Goal: Task Accomplishment & Management: Complete application form

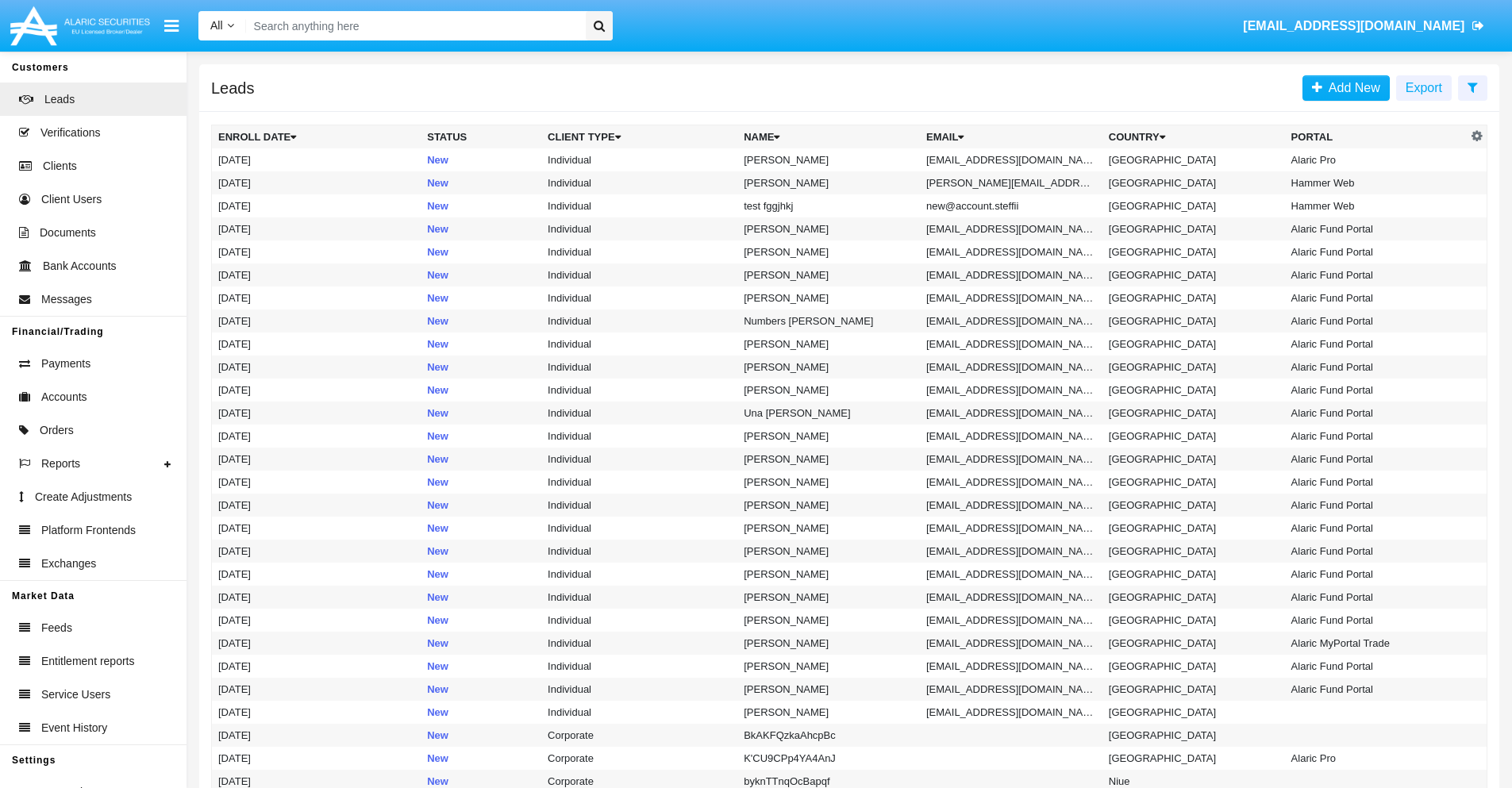
click at [1472, 86] on icon at bounding box center [1472, 87] width 10 height 13
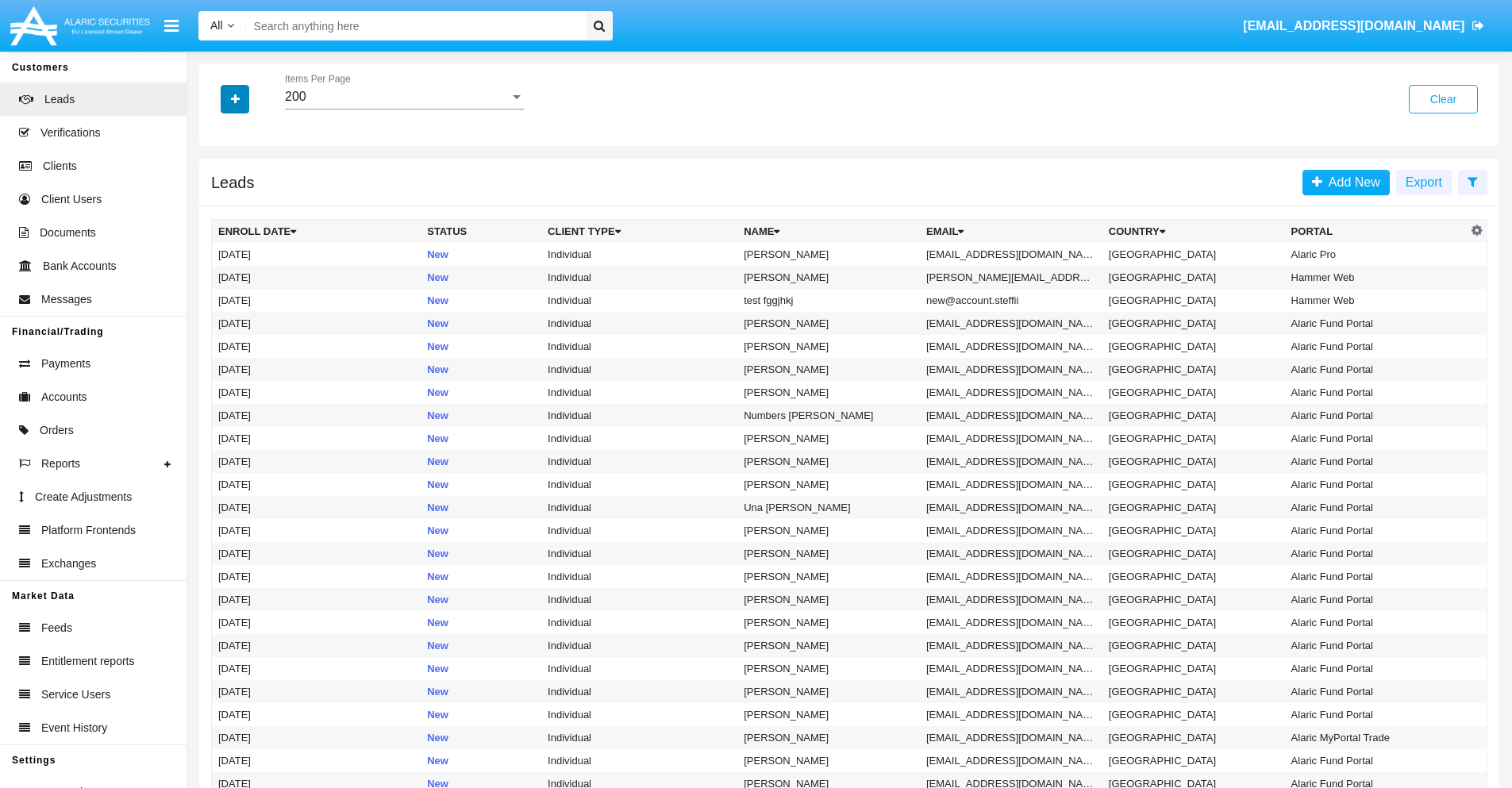
click at [235, 98] on icon "button" at bounding box center [235, 98] width 9 height 11
click at [247, 200] on span "Email" at bounding box center [247, 200] width 32 height 19
click at [218, 207] on input "Email" at bounding box center [217, 207] width 1 height 1
checkbox input "true"
click at [235, 98] on icon "button" at bounding box center [235, 98] width 9 height 11
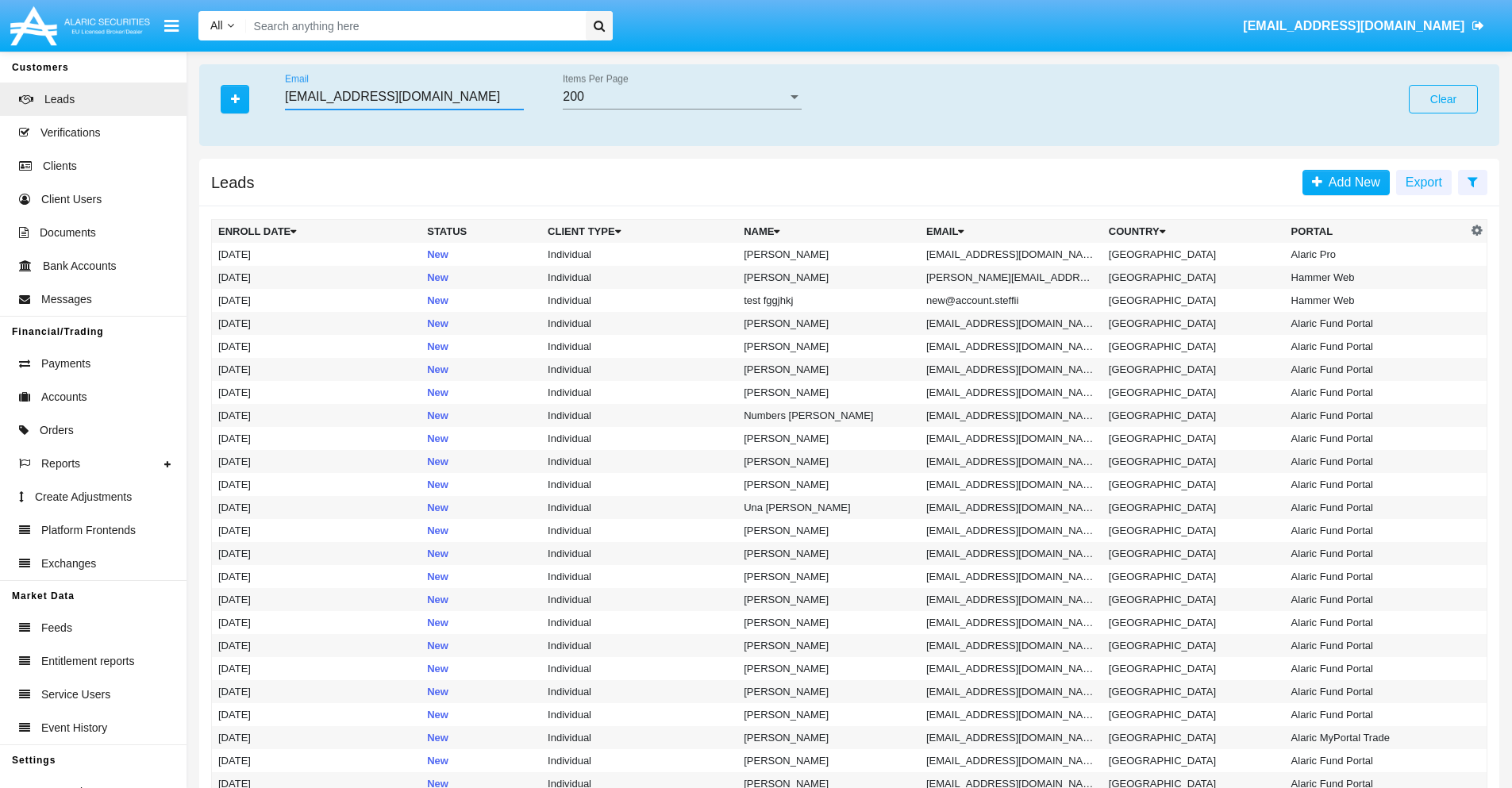
type input "ni0xyu-yg26ht@9kok9c7vp.kr"
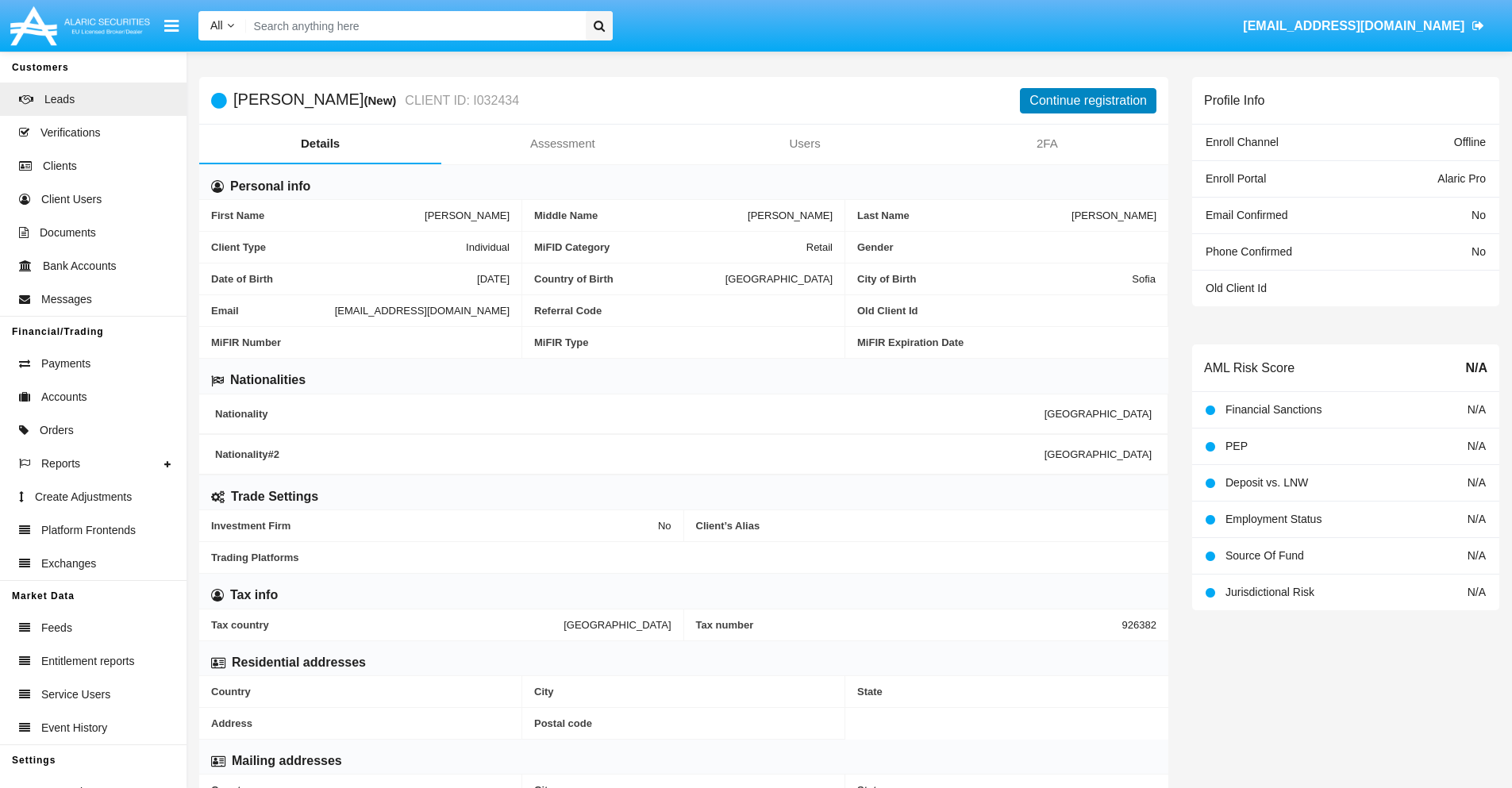
click at [1088, 100] on button "Continue registration" at bounding box center [1088, 101] width 137 height 26
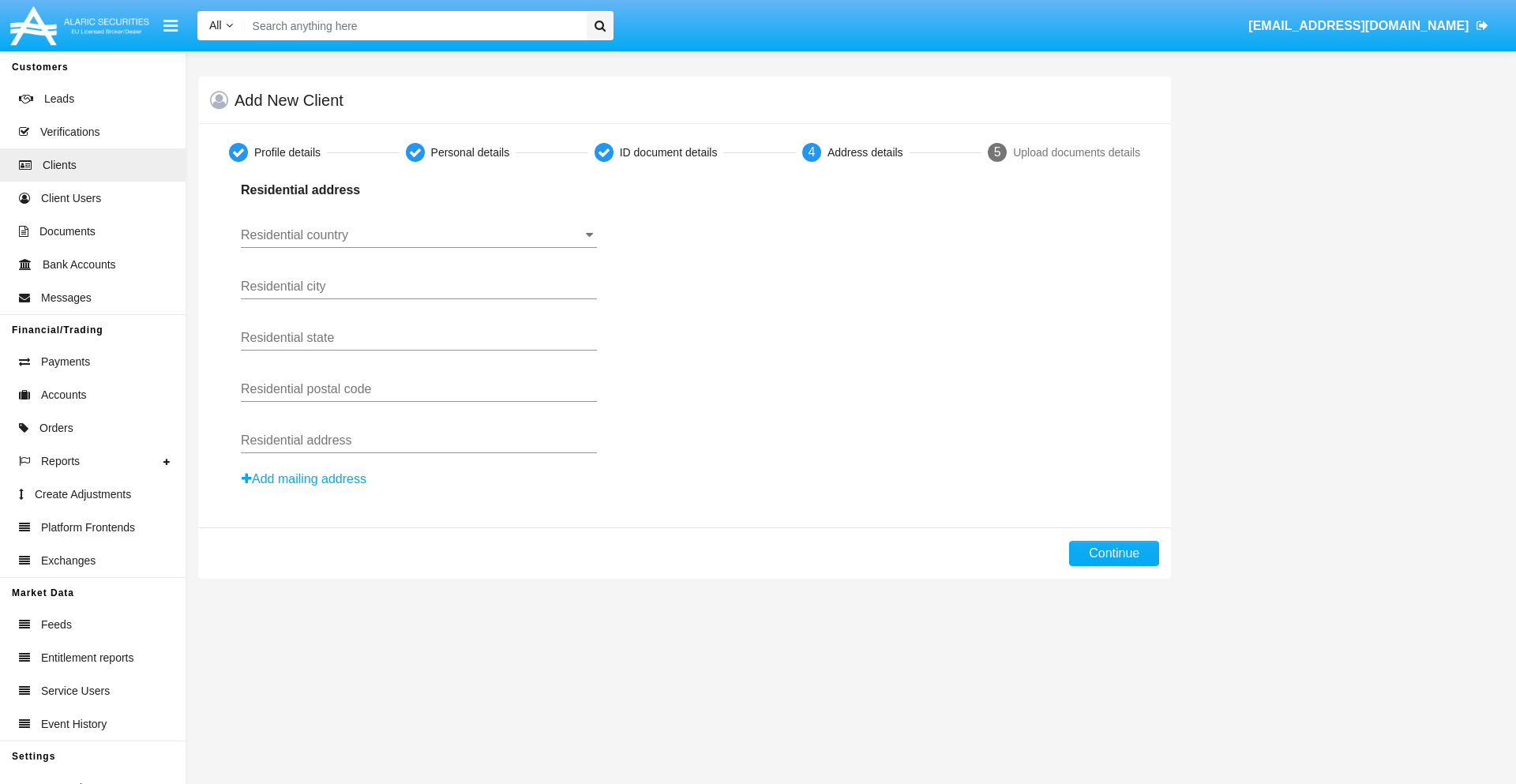
click at [418, 235] on input "Residential country" at bounding box center [418, 235] width 356 height 14
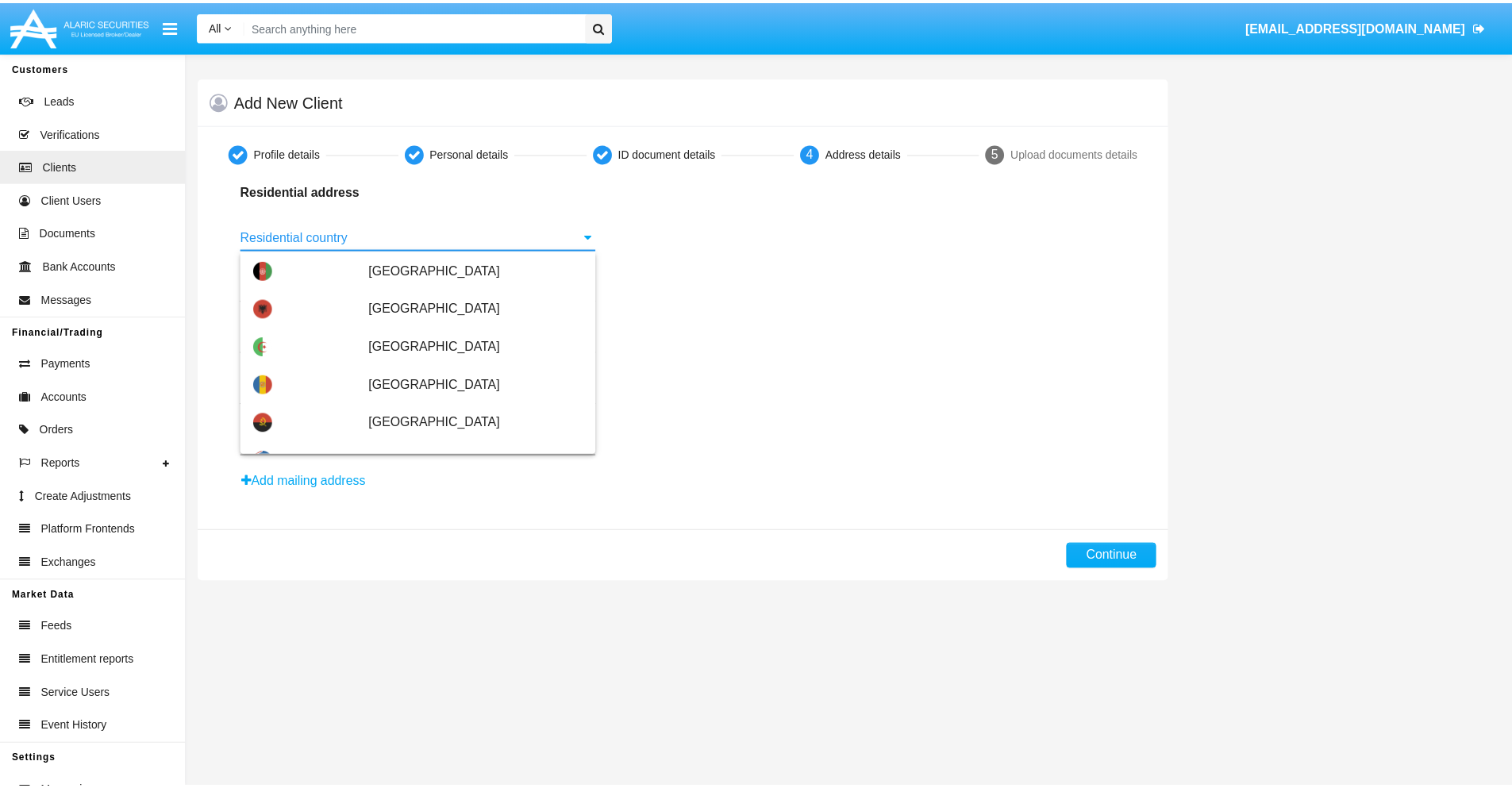
scroll to position [940, 0]
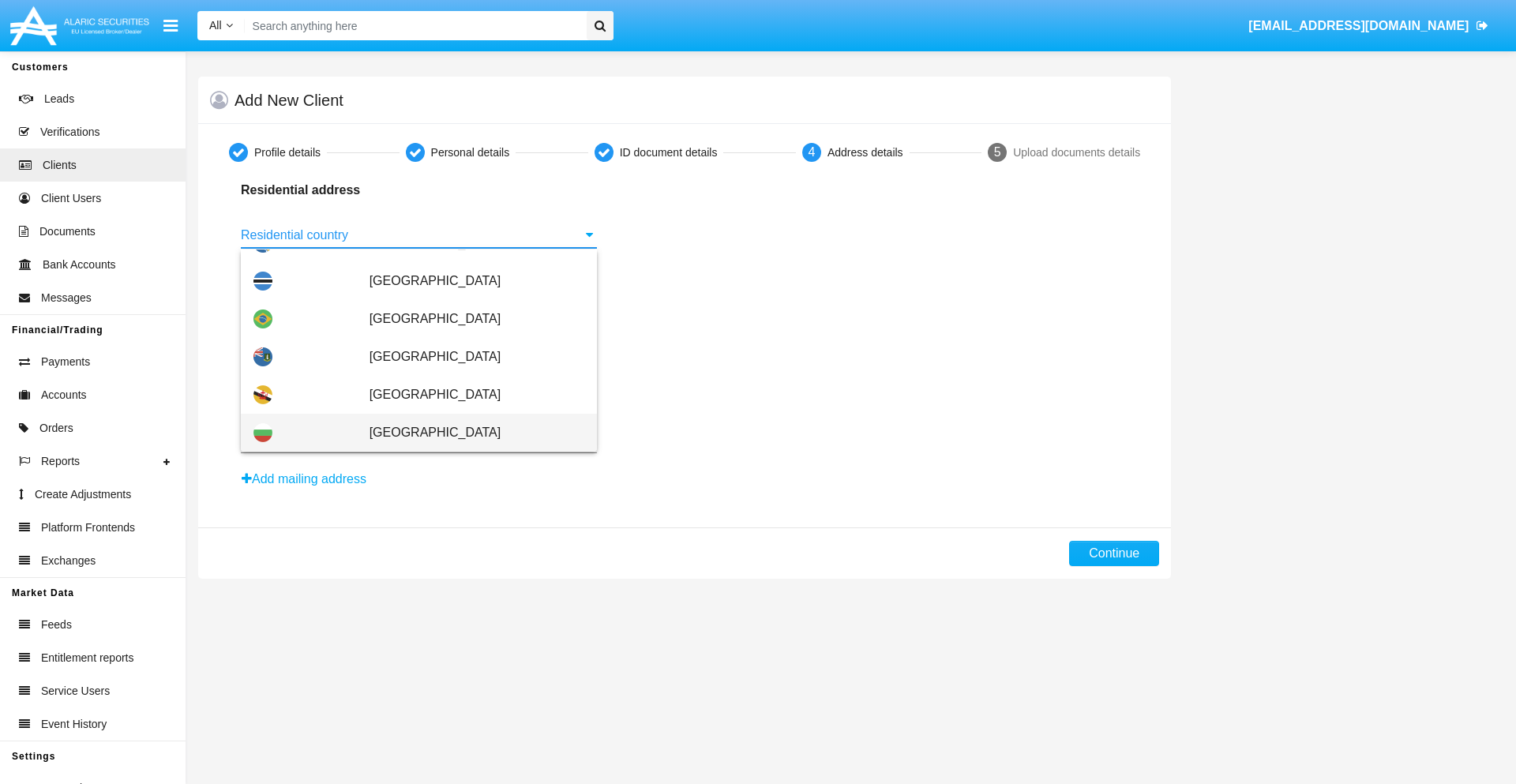
click at [469, 433] on span "[GEOGRAPHIC_DATA]" at bounding box center [477, 432] width 215 height 37
type input "[GEOGRAPHIC_DATA]"
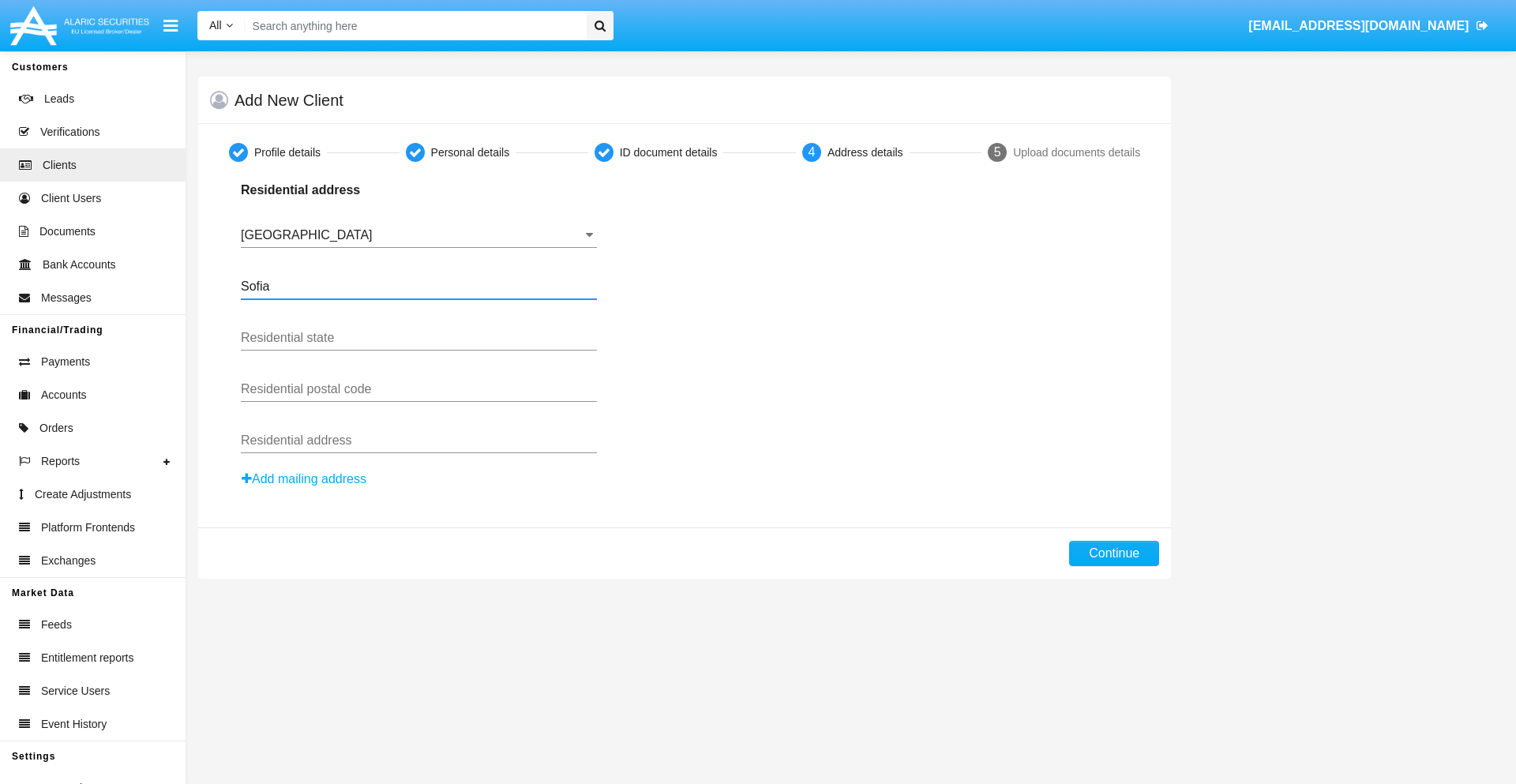
type input "Sofia"
type input "1000"
type input "Vasil Levski"
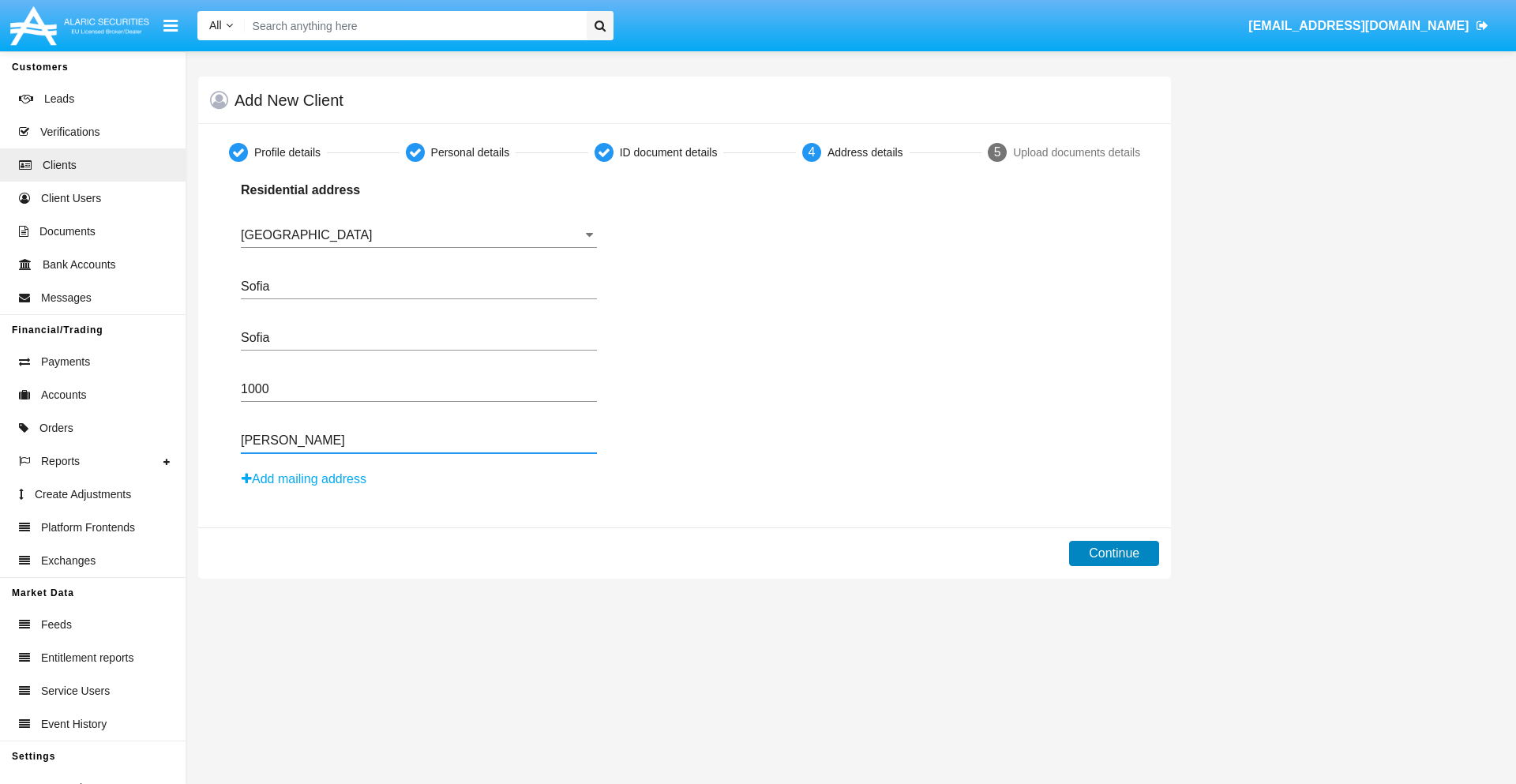
click at [1114, 553] on button "Continue" at bounding box center [1114, 553] width 90 height 26
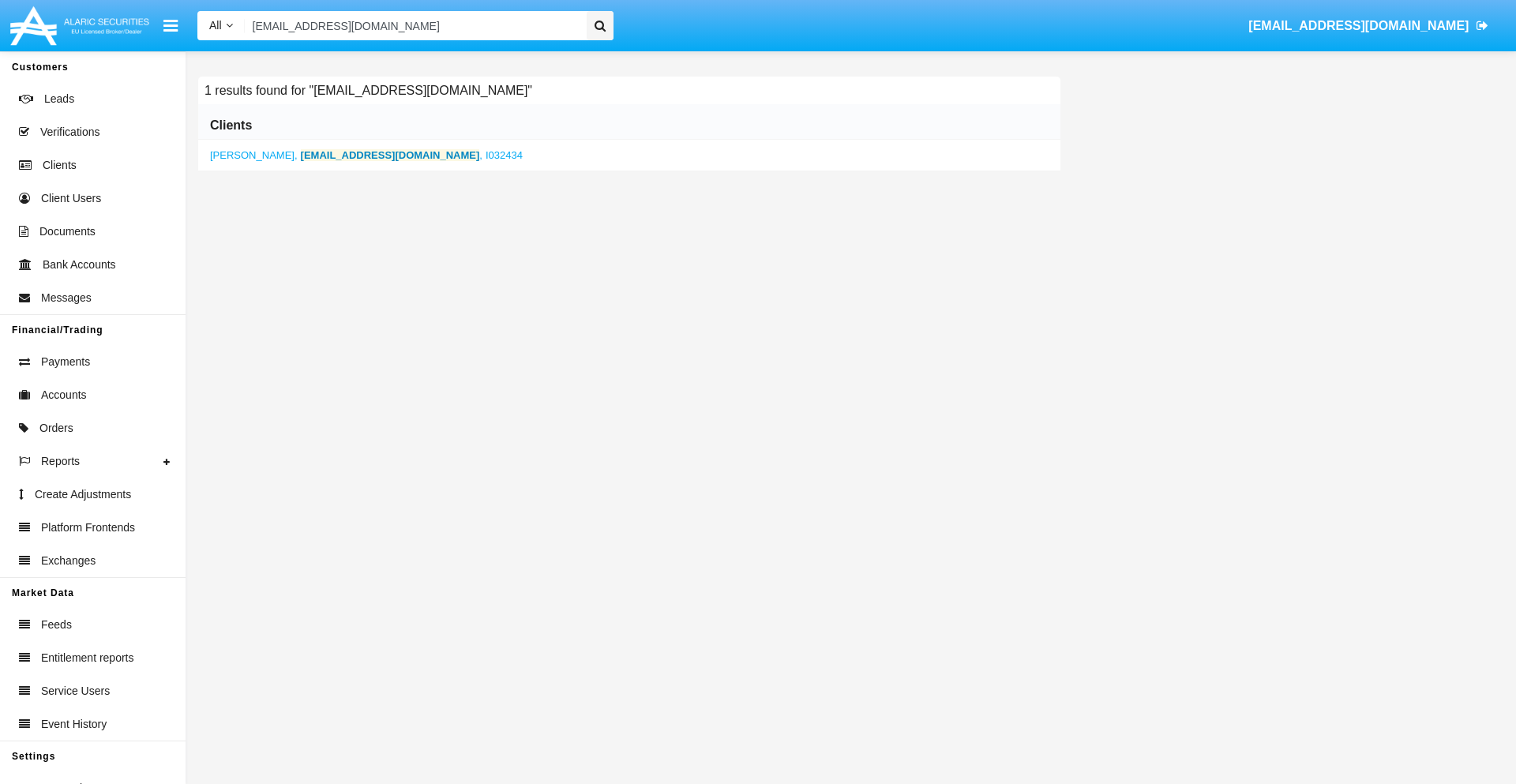
type input "ni0xyu-yg26ht@9kok9c7vp.kr"
click at [368, 155] on b "ni0xyu-yg26ht@9kok9c7vp.kr" at bounding box center [391, 155] width 180 height 12
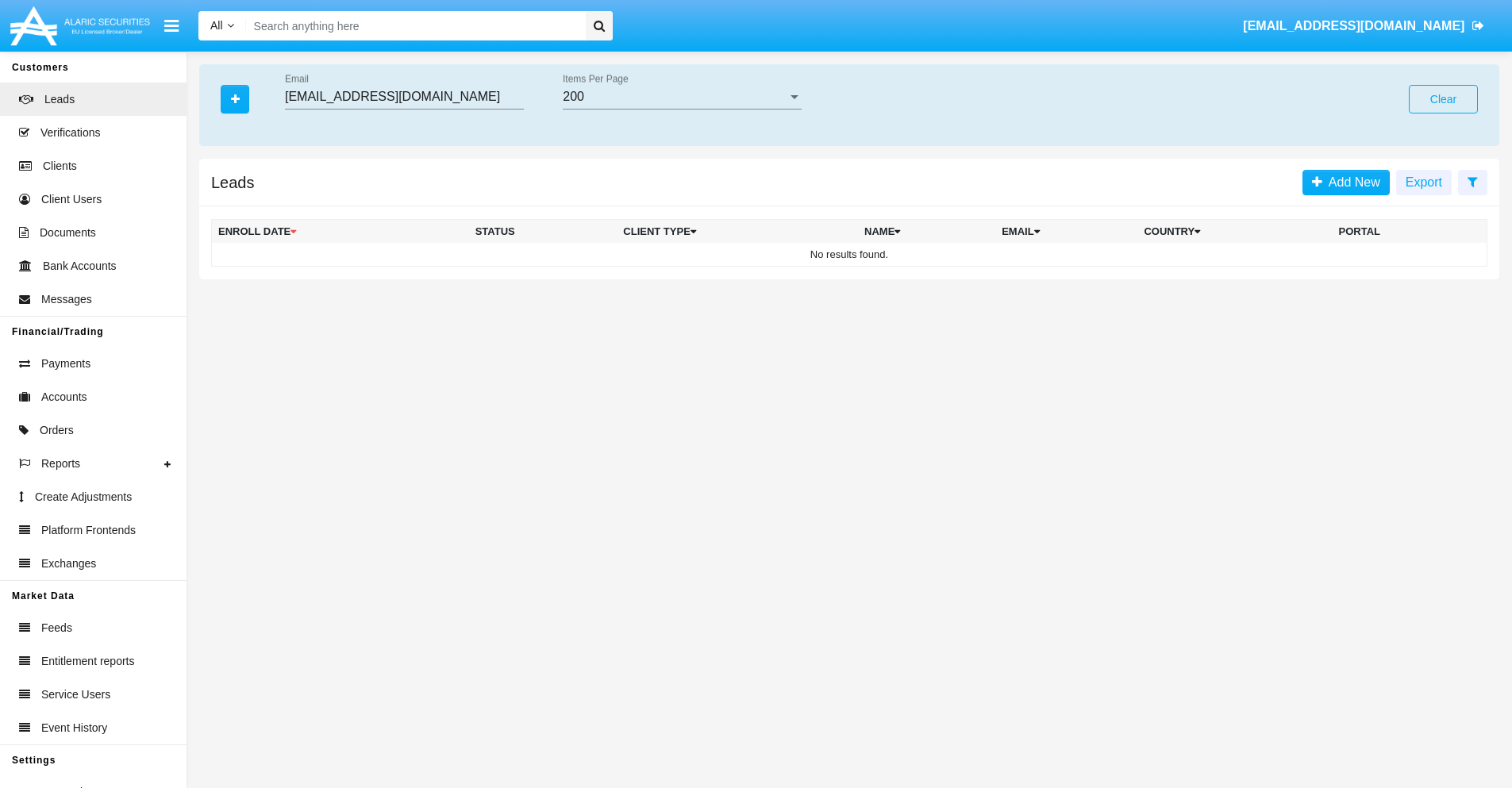
click at [1443, 99] on button "Clear" at bounding box center [1443, 99] width 69 height 29
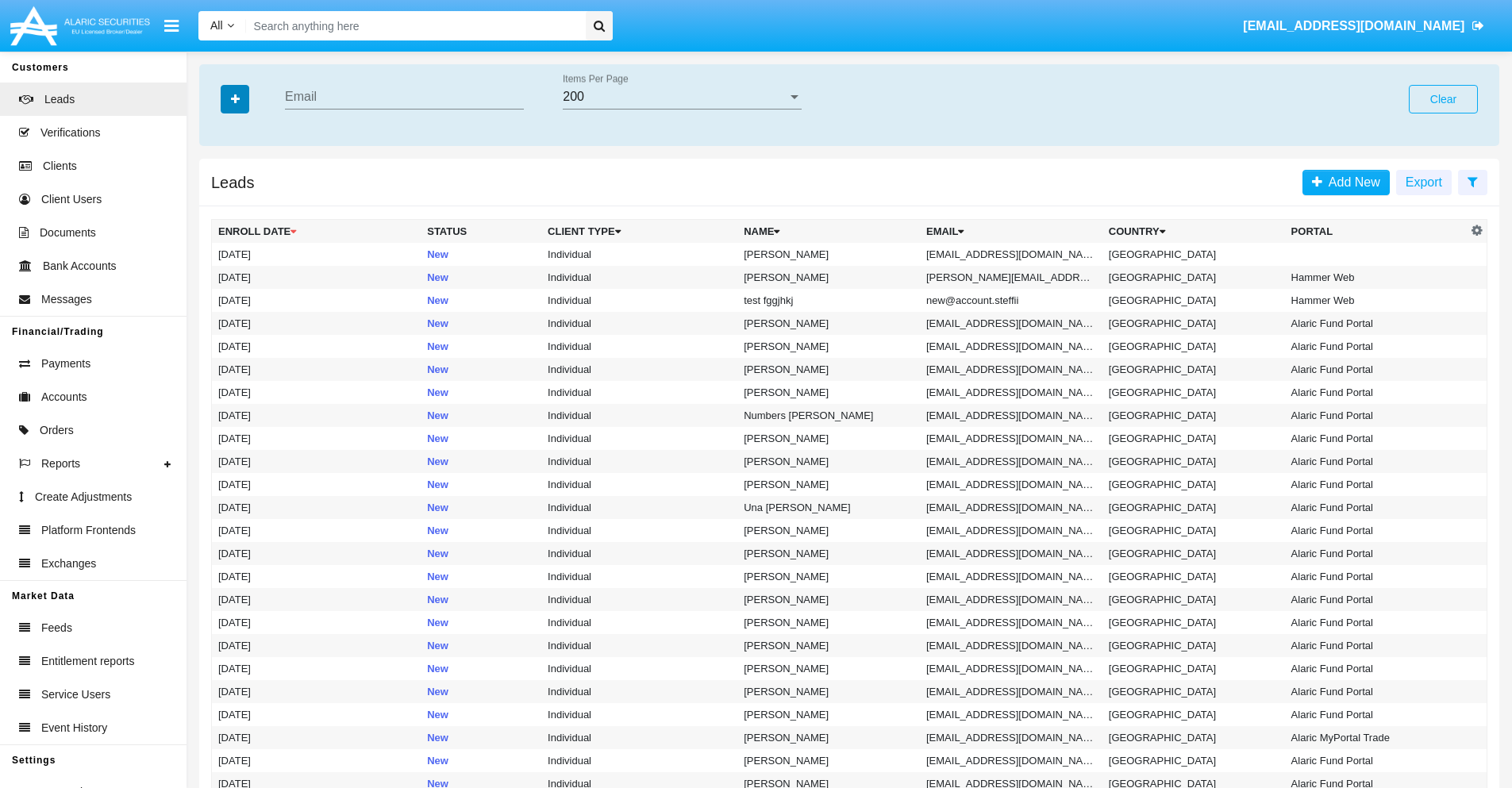
click at [235, 98] on icon "button" at bounding box center [235, 98] width 9 height 11
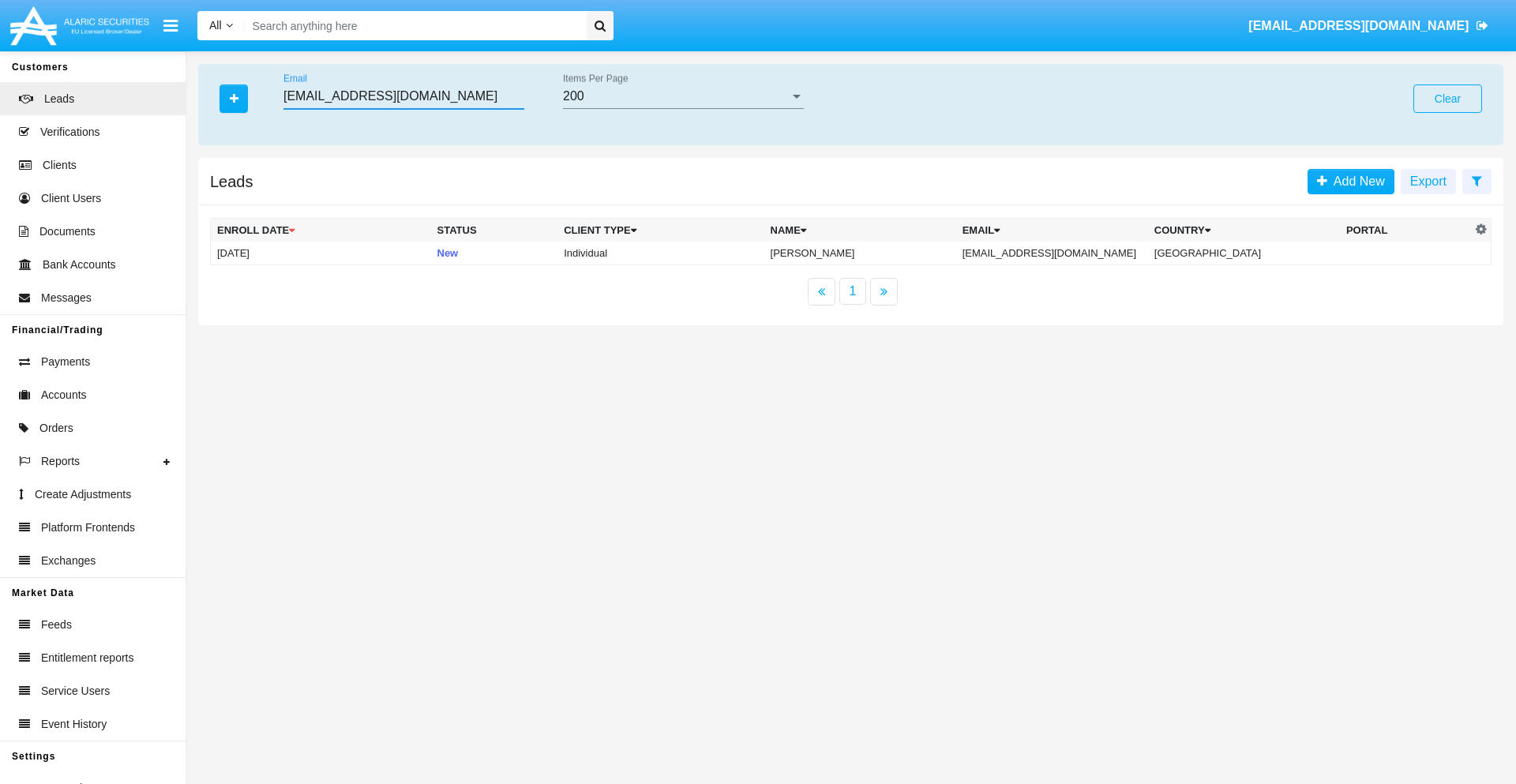
type input "[EMAIL_ADDRESS][DOMAIN_NAME]"
click at [1069, 252] on td "[EMAIL_ADDRESS][DOMAIN_NAME]" at bounding box center [1051, 253] width 191 height 24
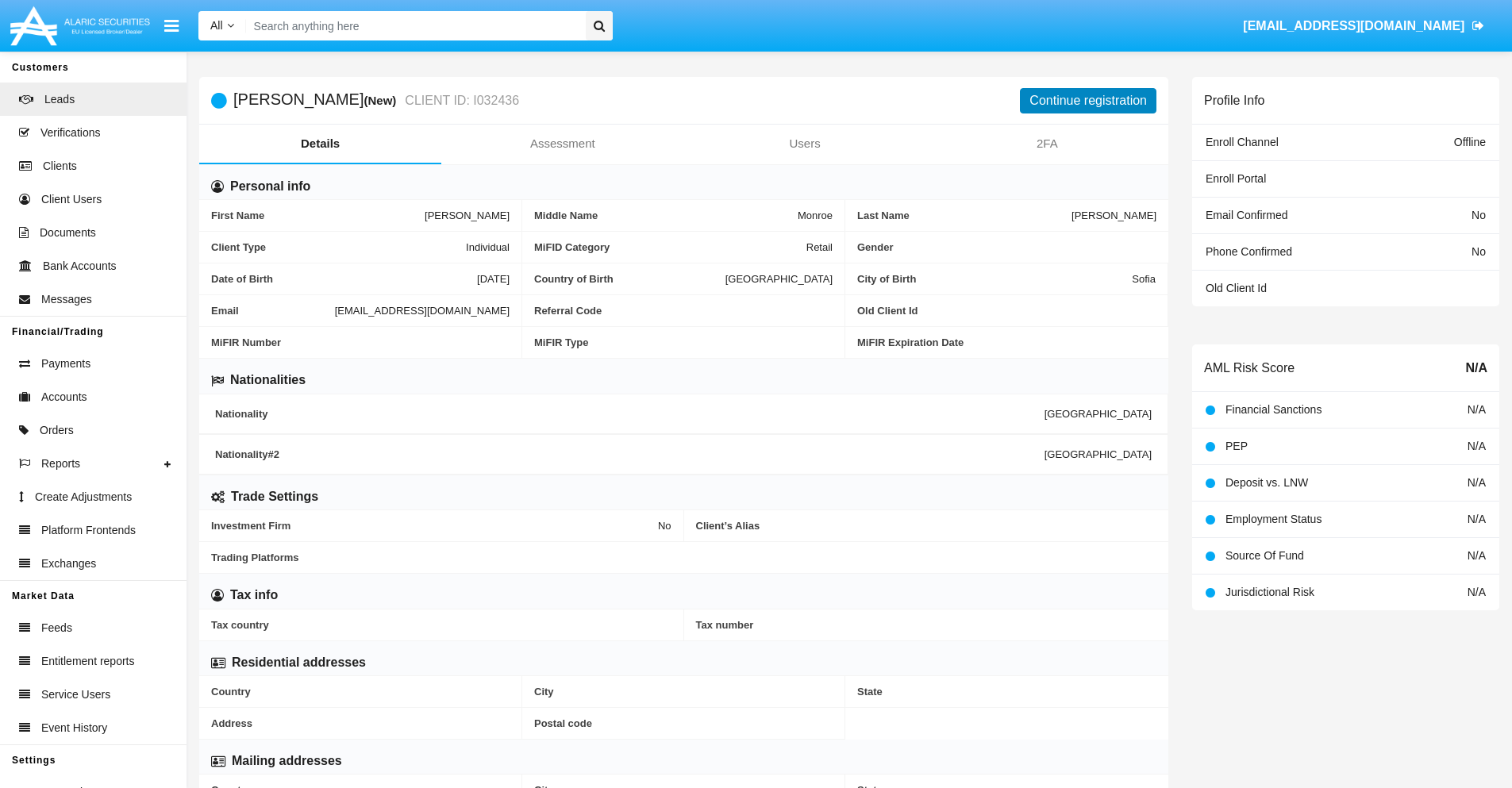
click at [1088, 100] on button "Continue registration" at bounding box center [1088, 101] width 137 height 26
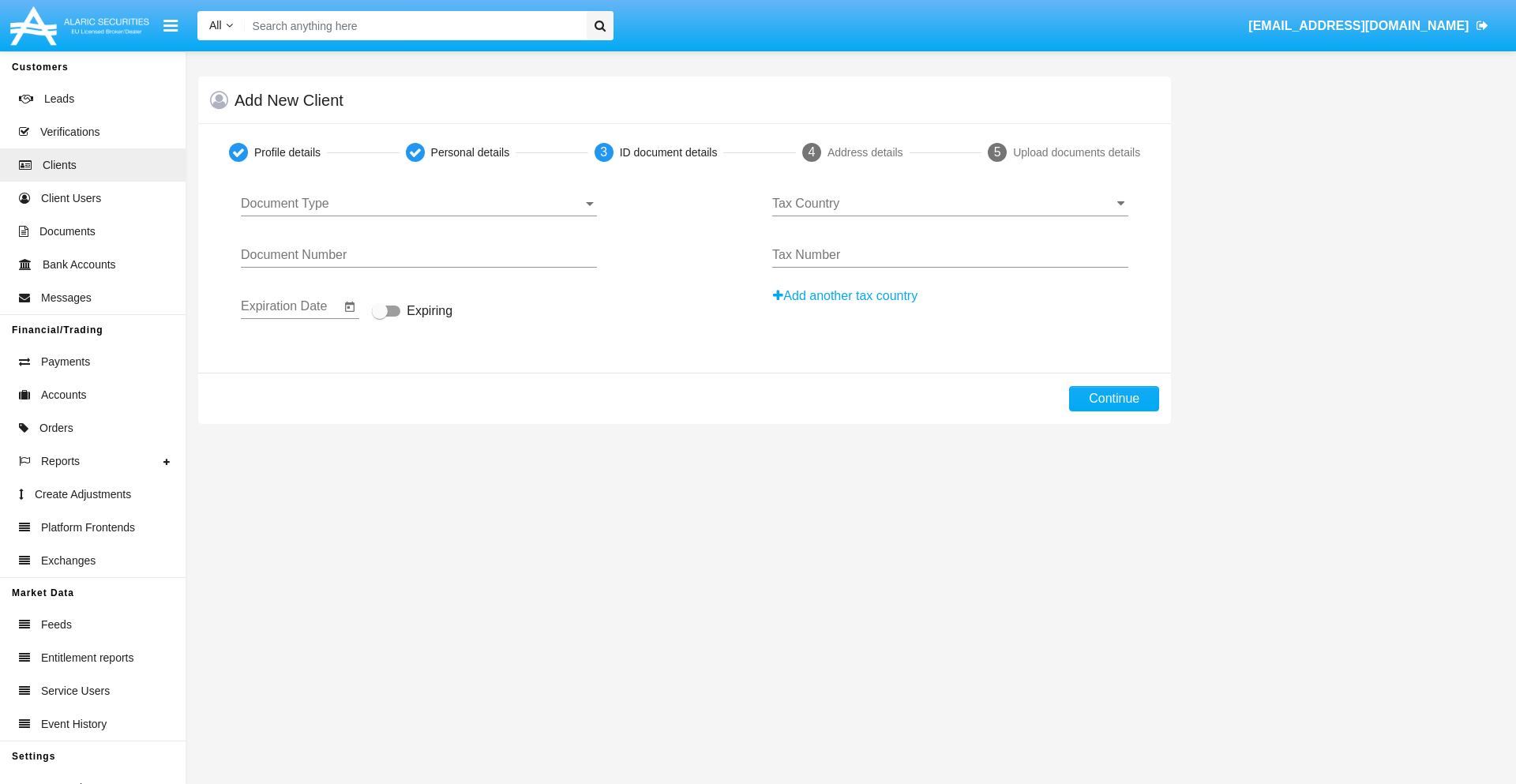
click at [418, 203] on span "Document Type" at bounding box center [411, 203] width 342 height 14
click at [418, 215] on span "Passport" at bounding box center [418, 215] width 356 height 37
type input "bqZnQLNWKiCxNtw"
click at [412, 312] on span "Expiring" at bounding box center [429, 311] width 45 height 19
click at [380, 317] on input "Expiring" at bounding box center [379, 317] width 1 height 1
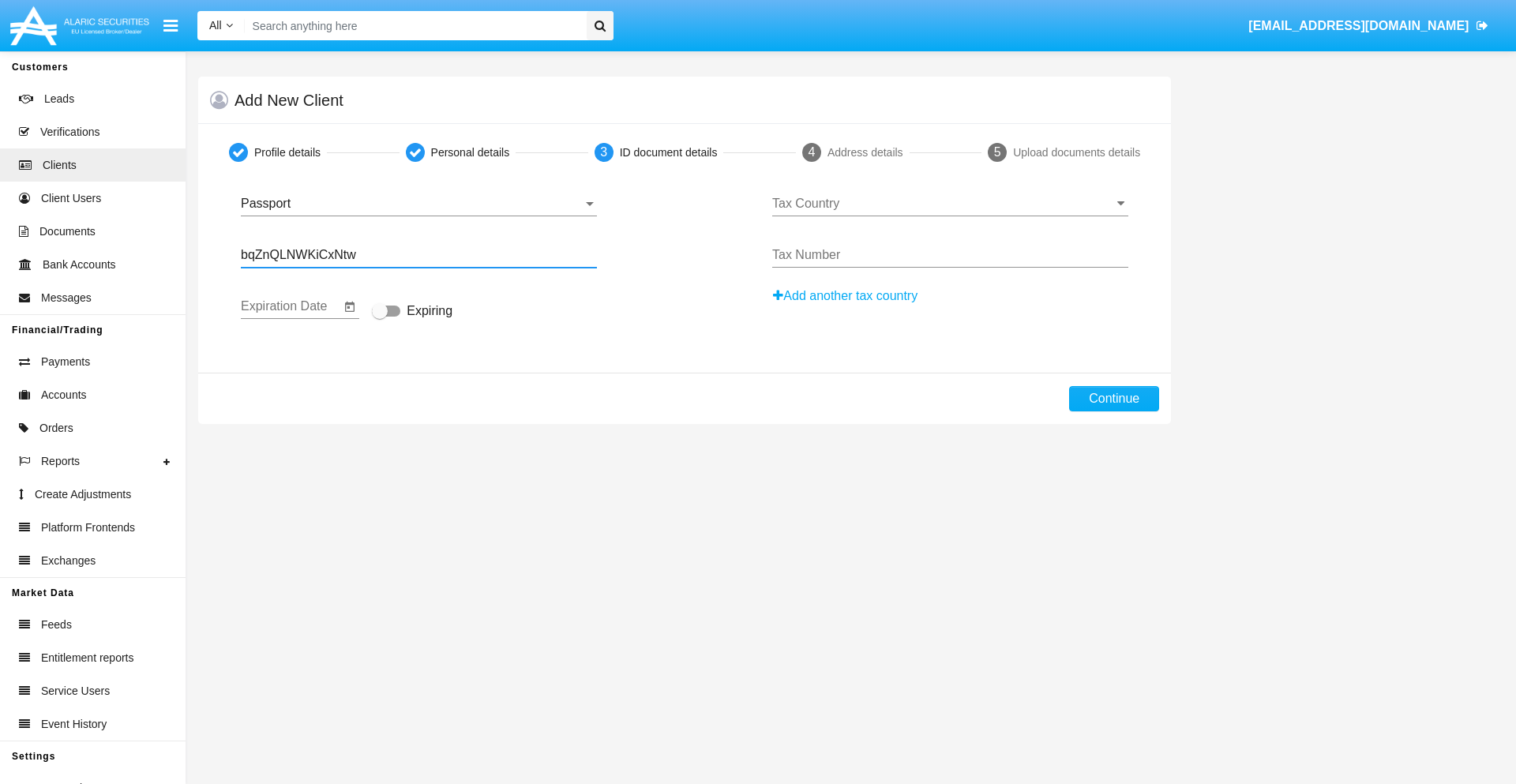
checkbox input "true"
click at [950, 203] on input "Tax Country" at bounding box center [950, 203] width 356 height 14
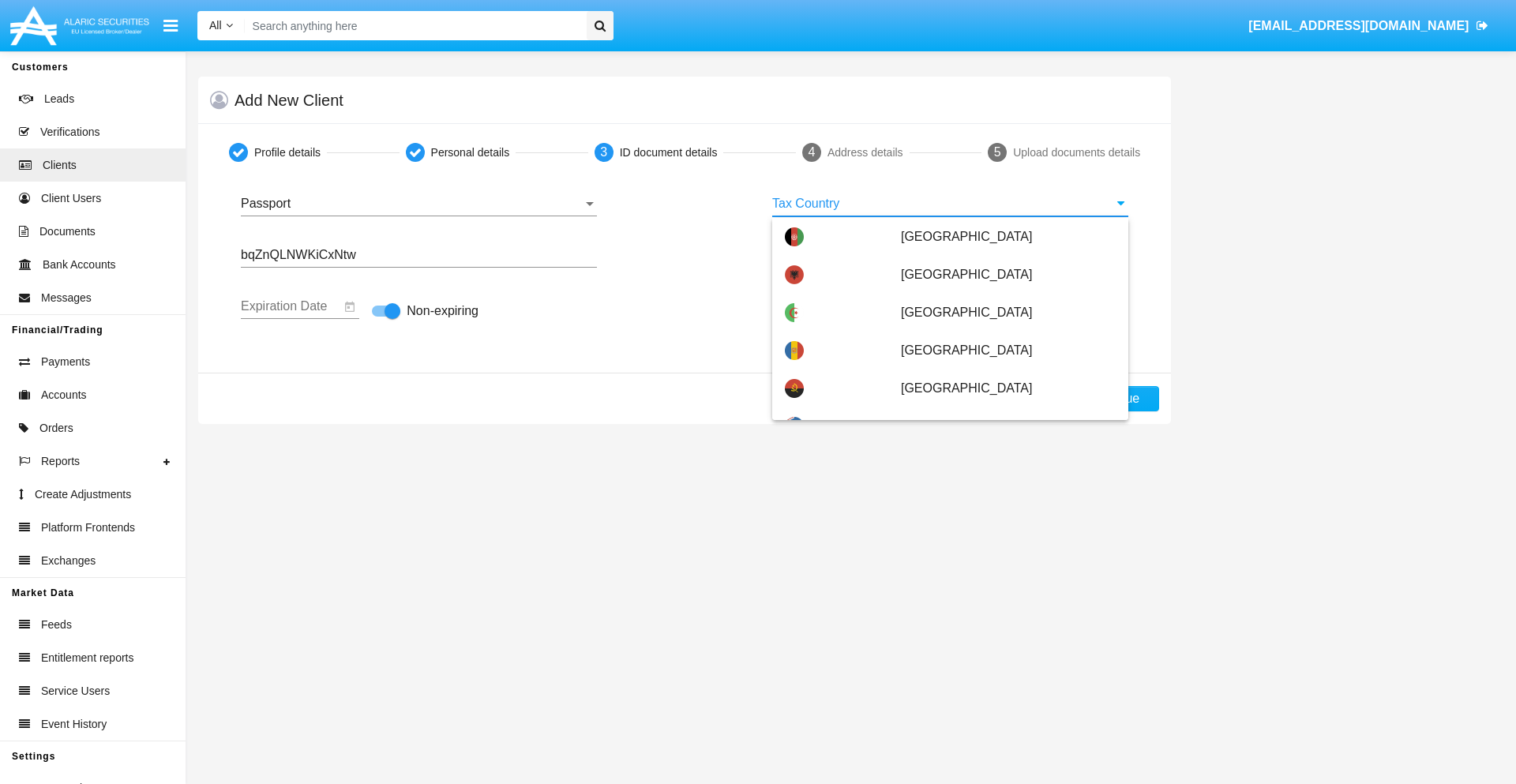
type input "San Marino"
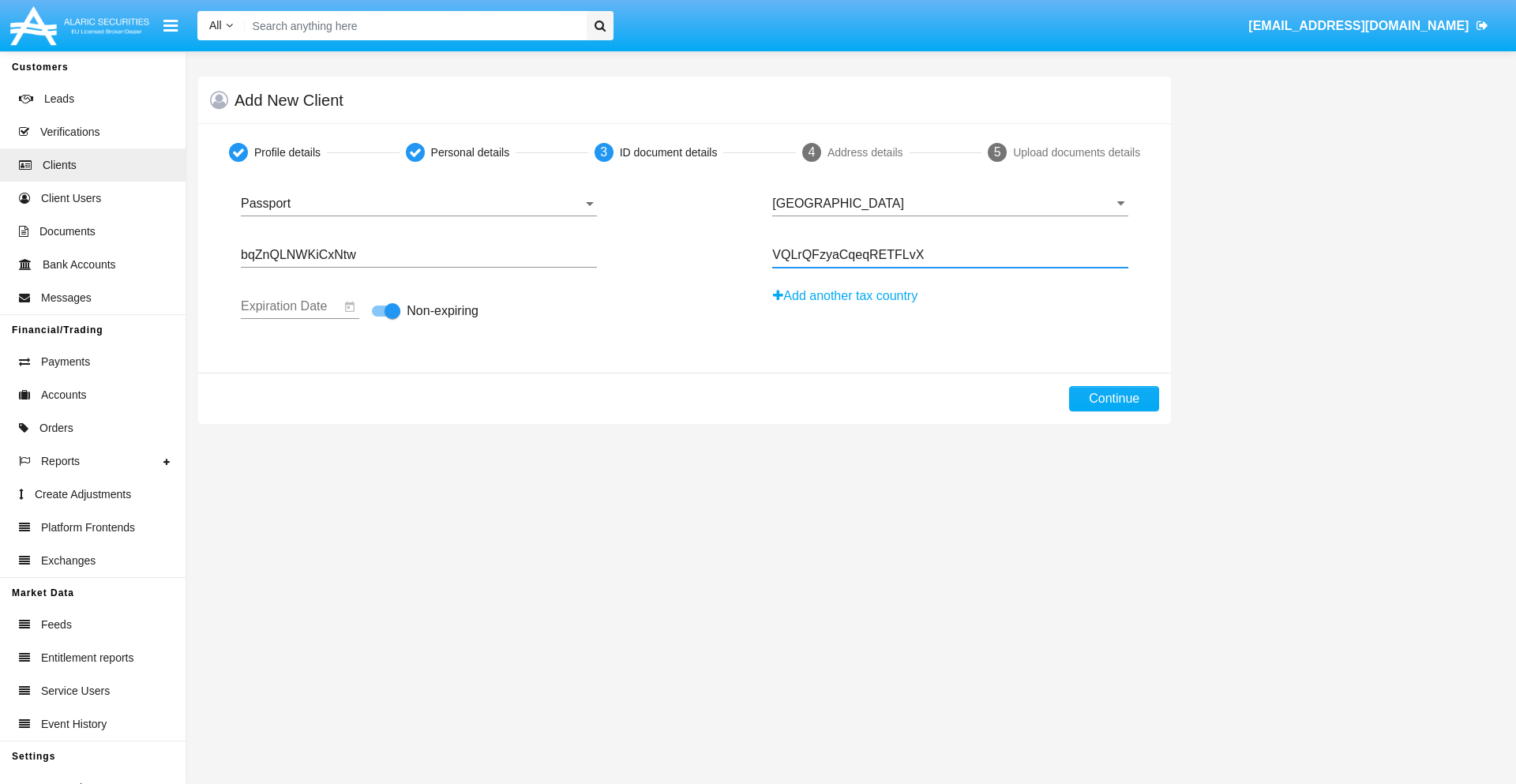
type input "VQLrQFzyaCqeqRETFLvX"
click at [1114, 398] on button "Continue" at bounding box center [1114, 398] width 90 height 26
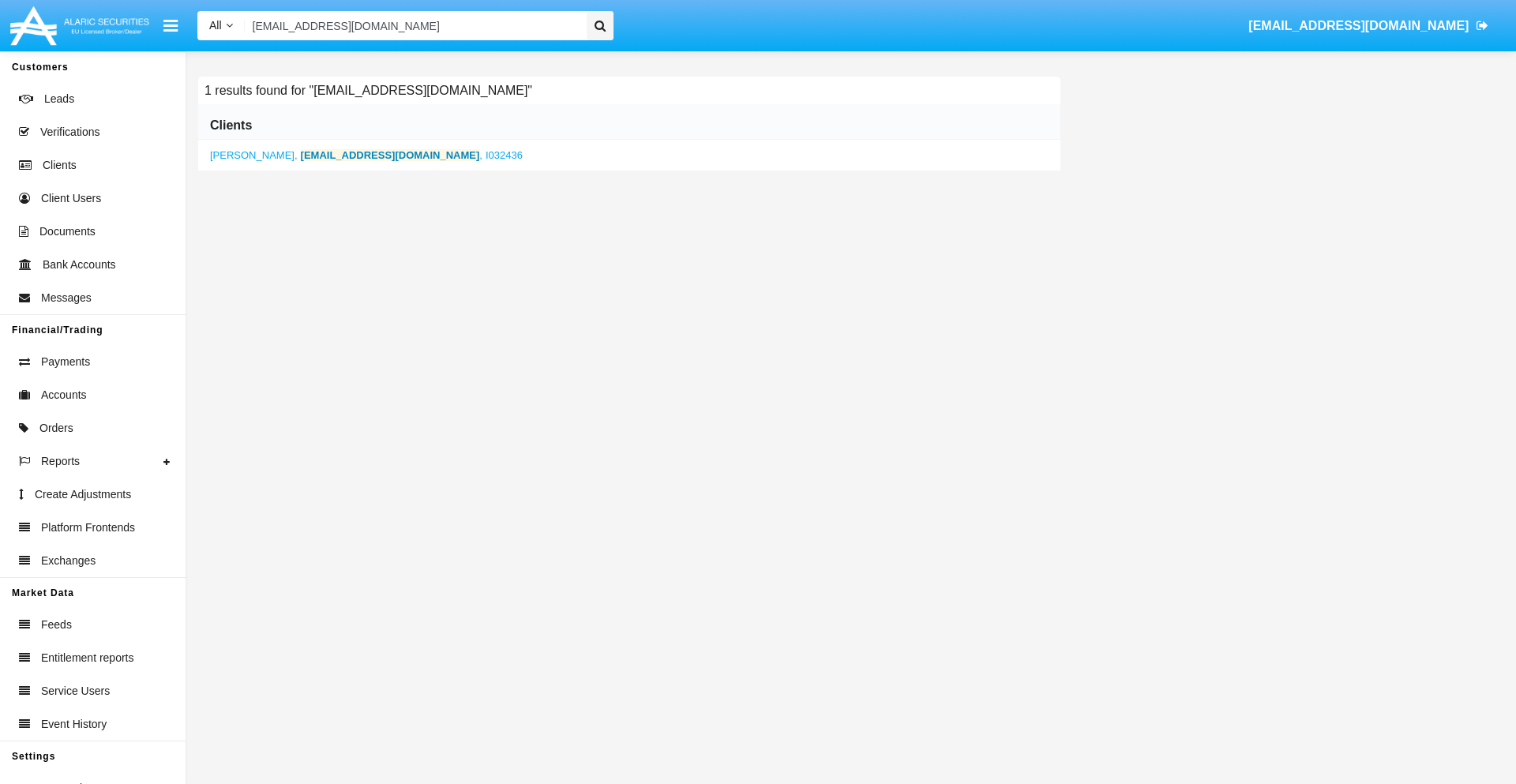
type input "[EMAIL_ADDRESS][DOMAIN_NAME]"
click at [339, 155] on b "[EMAIL_ADDRESS][DOMAIN_NAME]" at bounding box center [391, 155] width 180 height 12
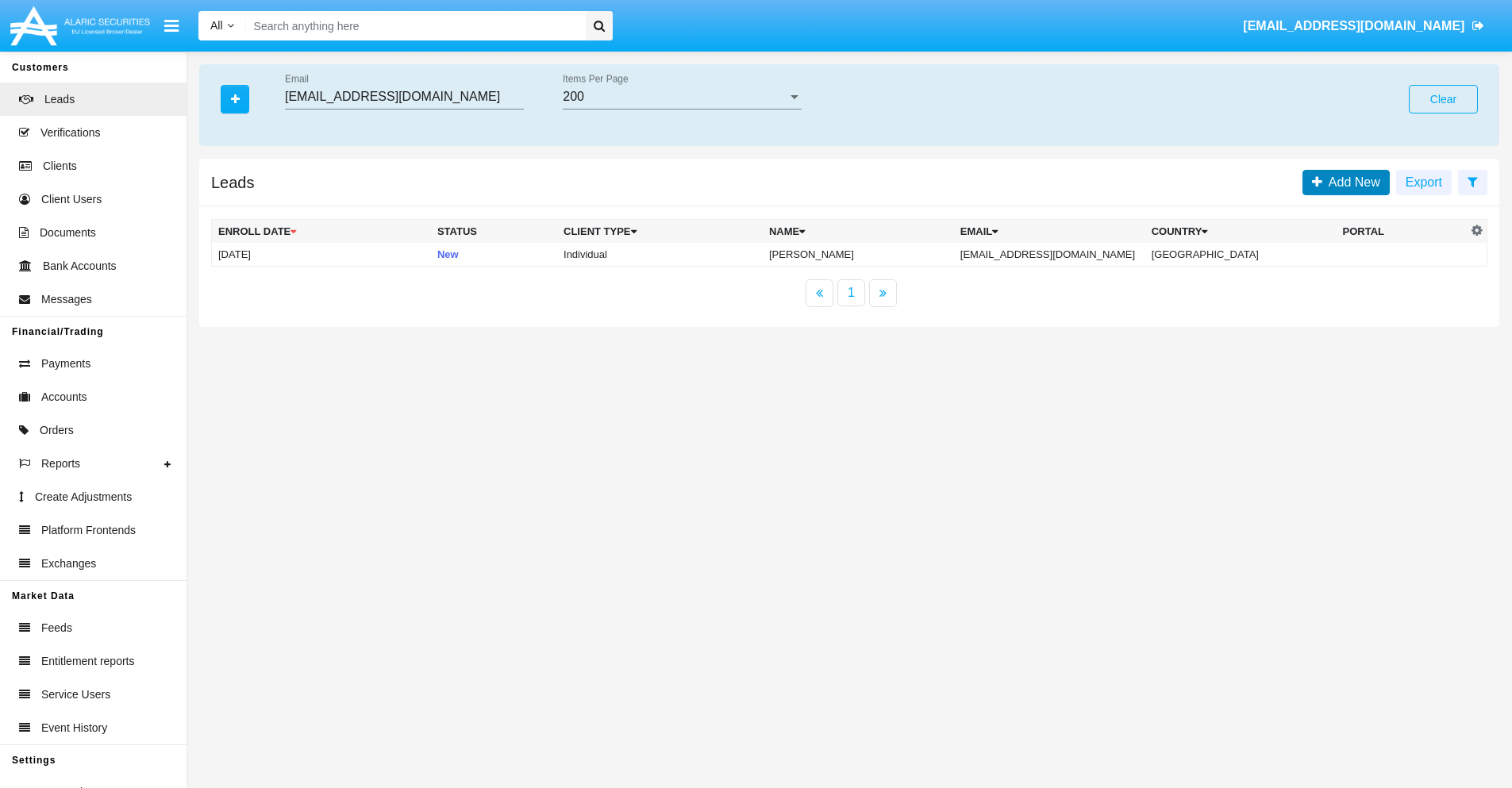
click at [1350, 181] on span "Add New" at bounding box center [1350, 182] width 58 height 14
